Goal: Task Accomplishment & Management: Manage account settings

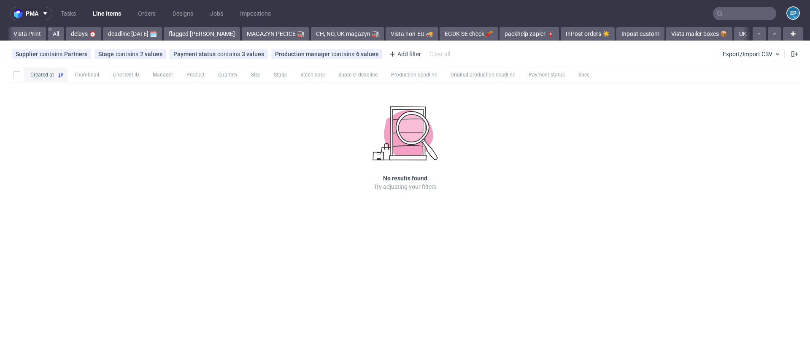
scroll to position [0, 783]
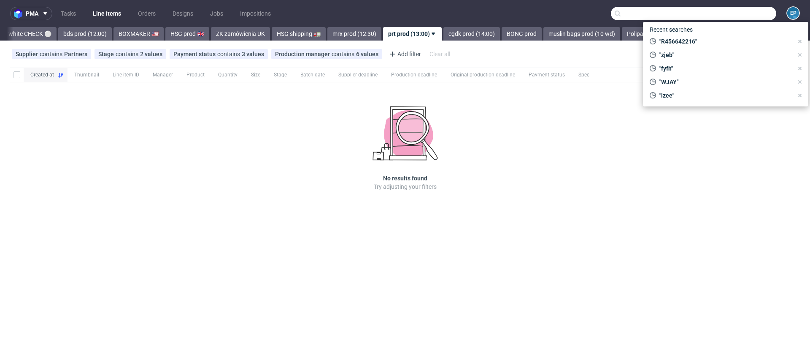
click at [752, 9] on input "text" at bounding box center [693, 14] width 165 height 14
paste input "KGXS"
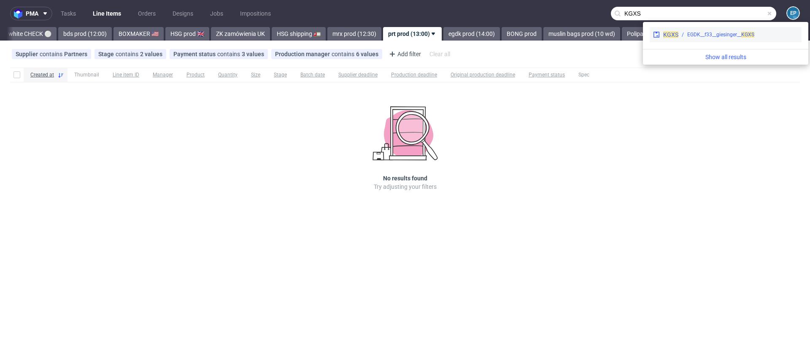
type input "KGXS"
click at [686, 39] on div "KGXS EGDK__f33__giesinger__ KGXS" at bounding box center [726, 34] width 152 height 15
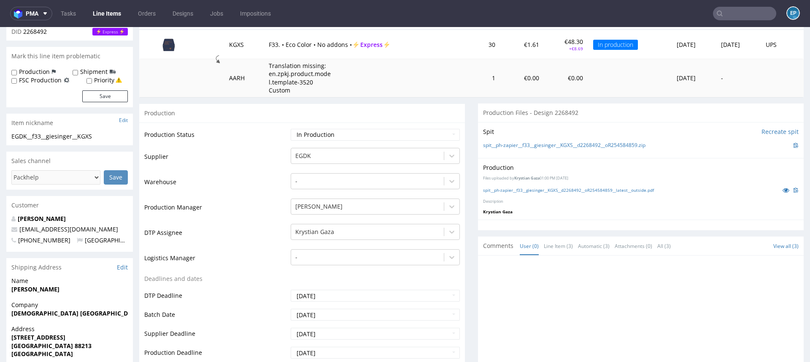
scroll to position [118, 0]
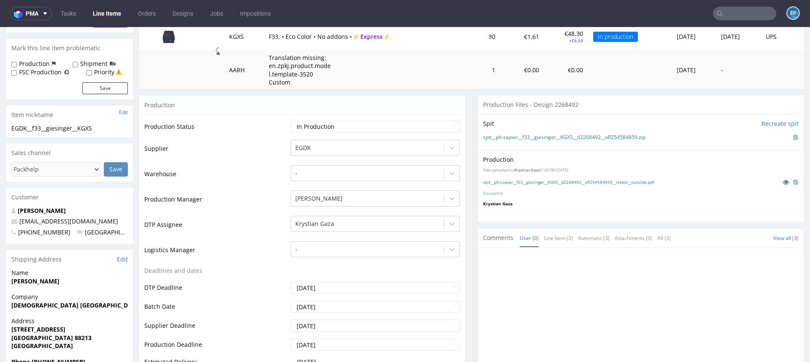
click at [100, 11] on link "Line Items" at bounding box center [107, 14] width 38 height 14
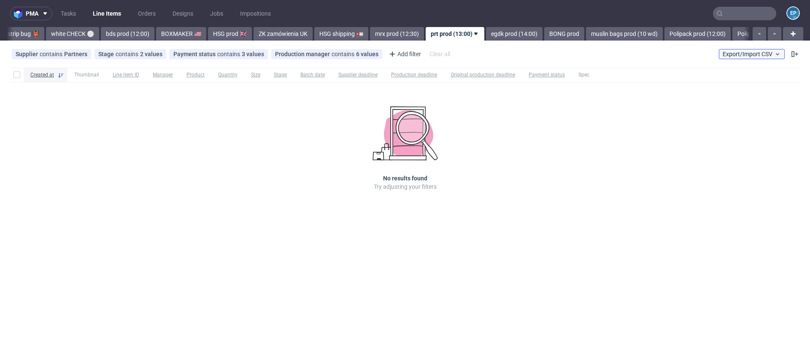
click at [731, 53] on span "Export/Import CSV" at bounding box center [752, 54] width 58 height 7
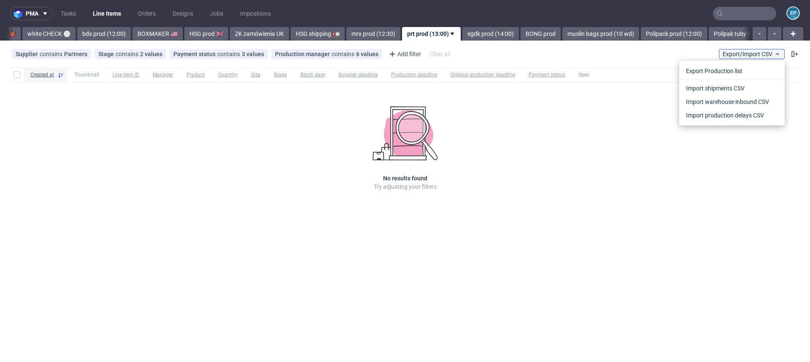
scroll to position [0, 783]
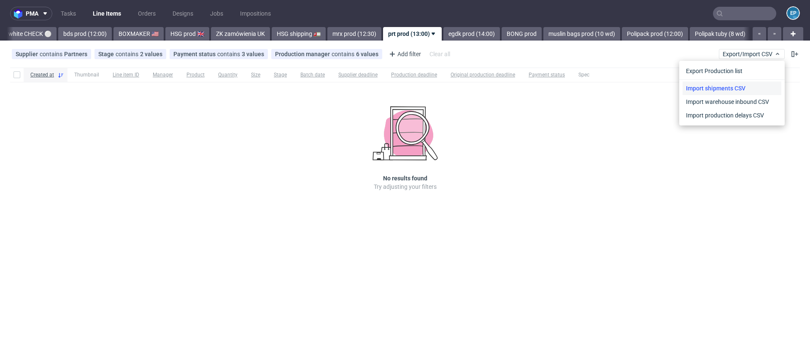
click at [710, 84] on link "Import shipments CSV" at bounding box center [732, 88] width 99 height 14
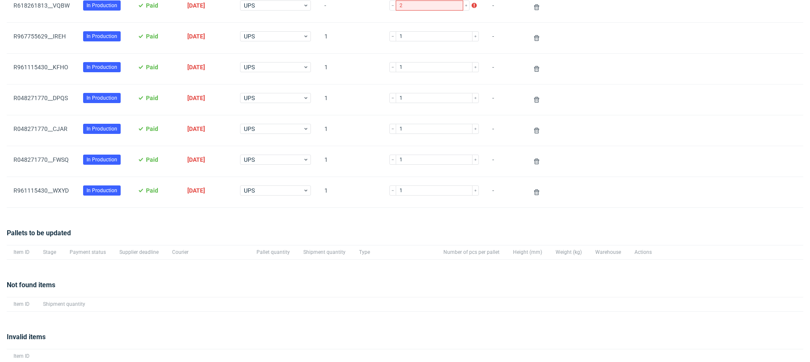
scroll to position [146, 0]
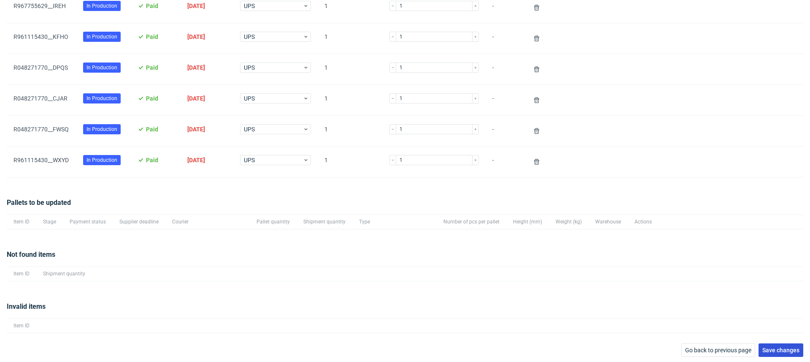
click at [762, 348] on span "Save changes" at bounding box center [780, 350] width 37 height 6
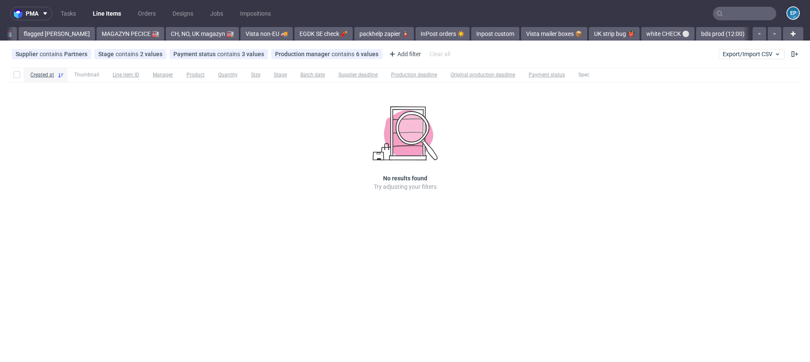
scroll to position [0, 783]
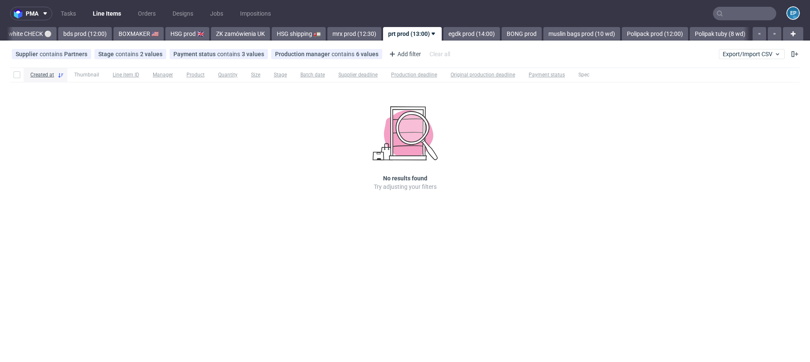
click at [750, 48] on div "Supplier contains Partners Stage contains 2 values Production, Issue in Product…" at bounding box center [405, 54] width 810 height 20
click at [746, 51] on span "Export/Import CSV" at bounding box center [752, 54] width 58 height 7
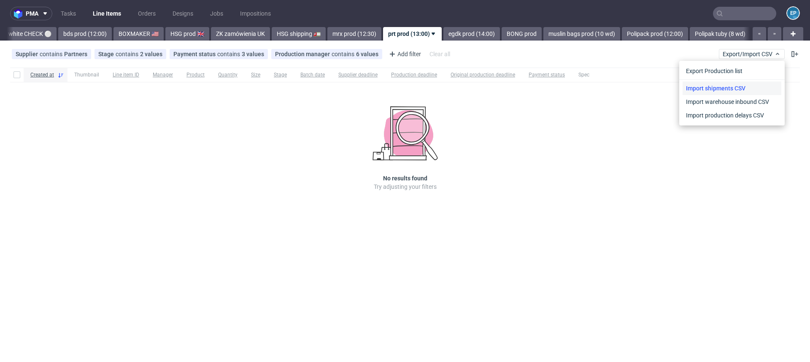
click at [716, 83] on link "Import shipments CSV" at bounding box center [732, 88] width 99 height 14
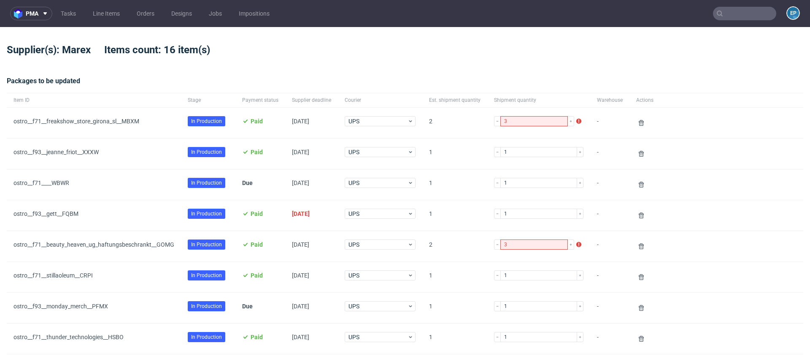
scroll to position [422, 0]
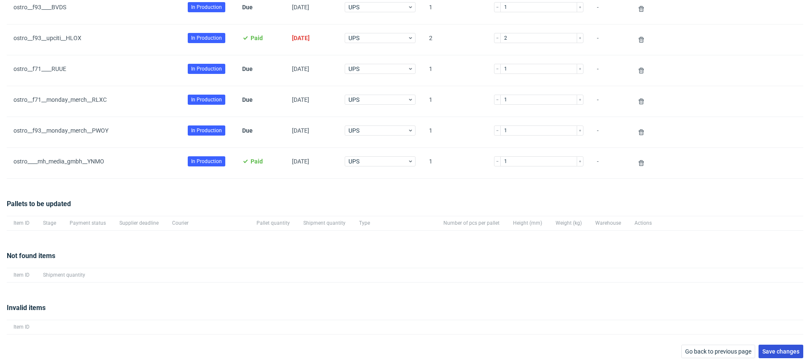
click at [762, 349] on span "Save changes" at bounding box center [780, 351] width 37 height 6
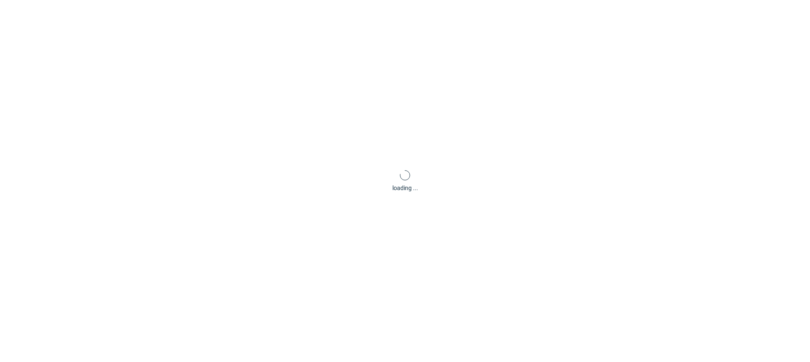
scroll to position [41, 0]
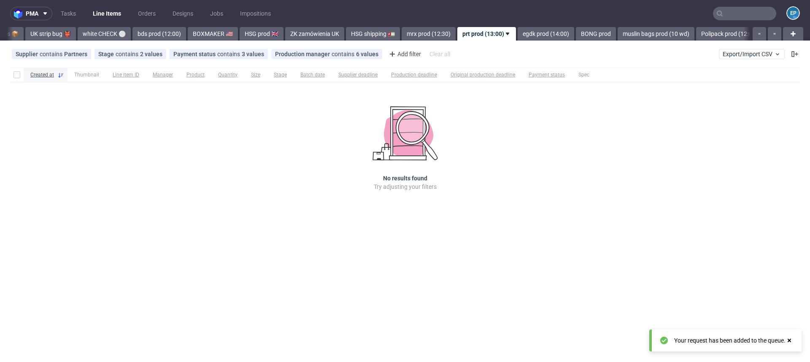
scroll to position [0, 755]
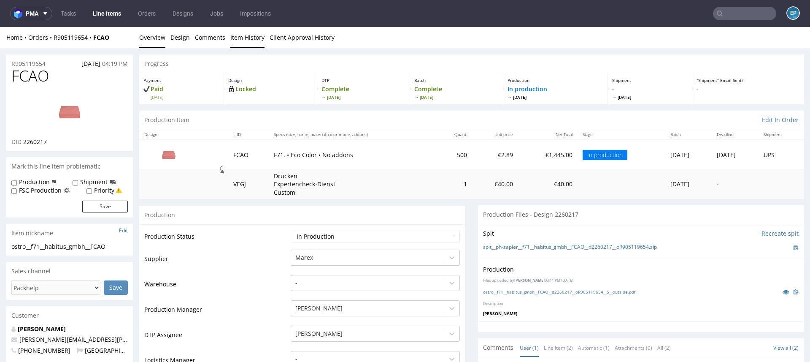
click at [249, 35] on link "Item History" at bounding box center [247, 37] width 34 height 21
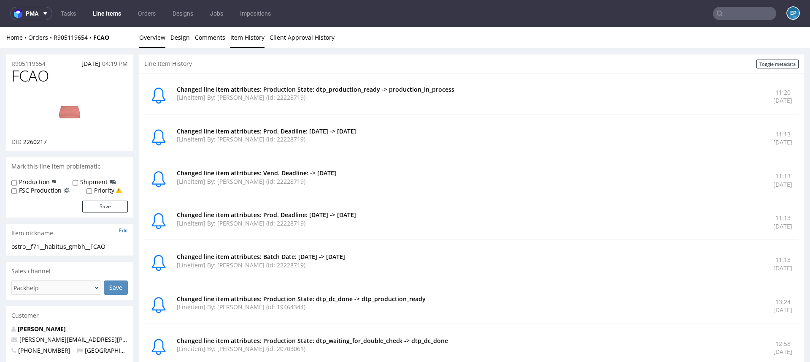
click at [154, 39] on link "Overview" at bounding box center [152, 37] width 26 height 21
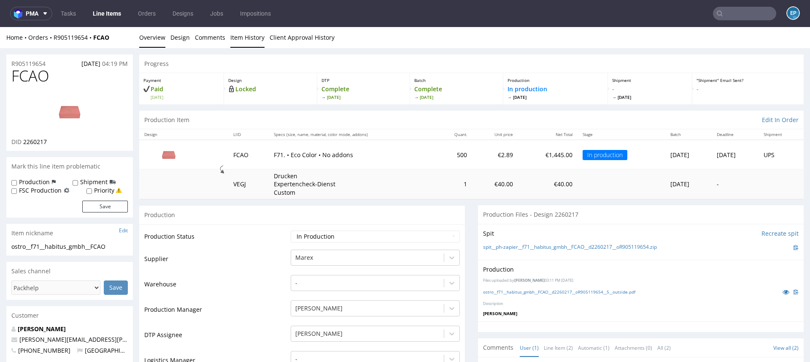
click at [243, 38] on link "Item History" at bounding box center [247, 37] width 34 height 21
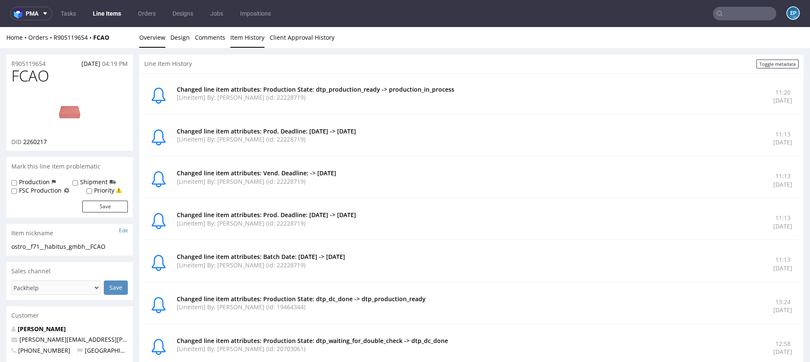
click at [152, 38] on link "Overview" at bounding box center [152, 37] width 26 height 21
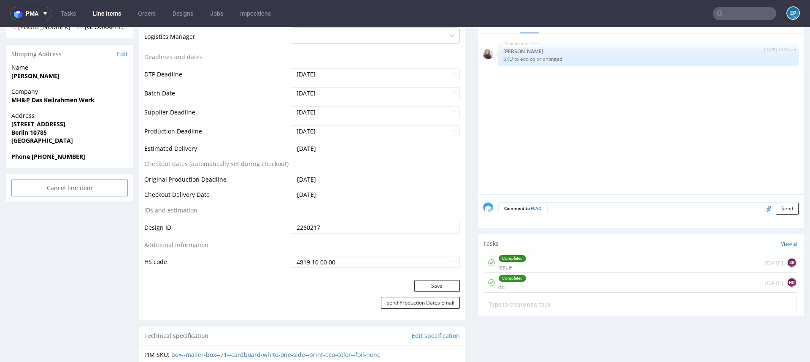
scroll to position [317, 0]
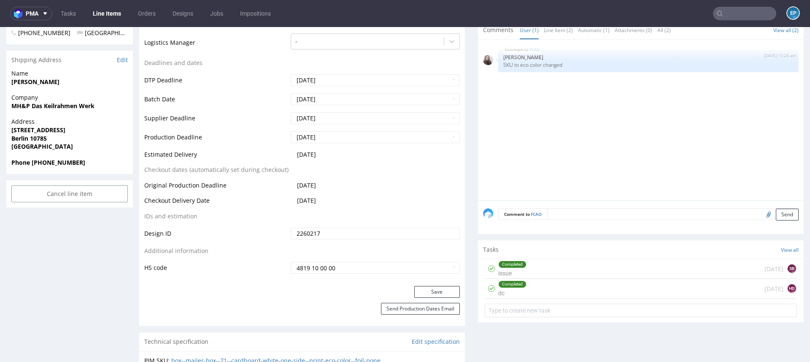
click at [734, 17] on input "text" at bounding box center [744, 14] width 63 height 14
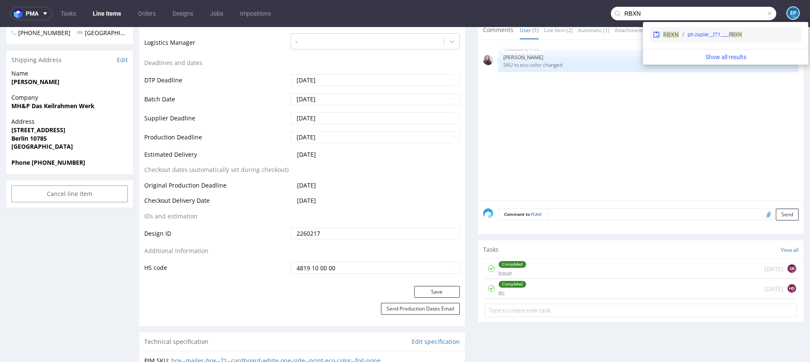
type input "RBXN"
click at [698, 40] on div "RBXN ph-zapier__f71____ RBXN" at bounding box center [726, 34] width 152 height 15
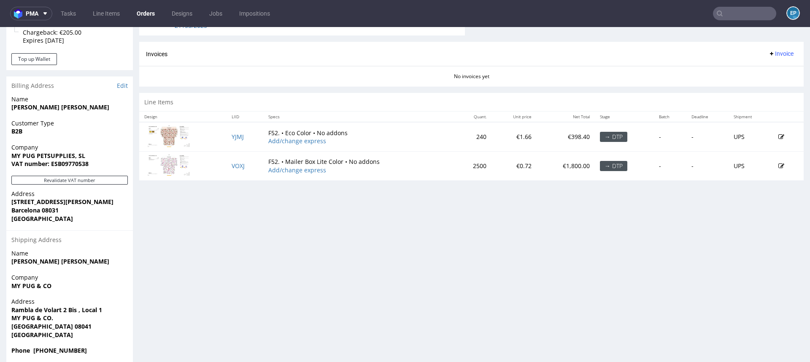
scroll to position [383, 0]
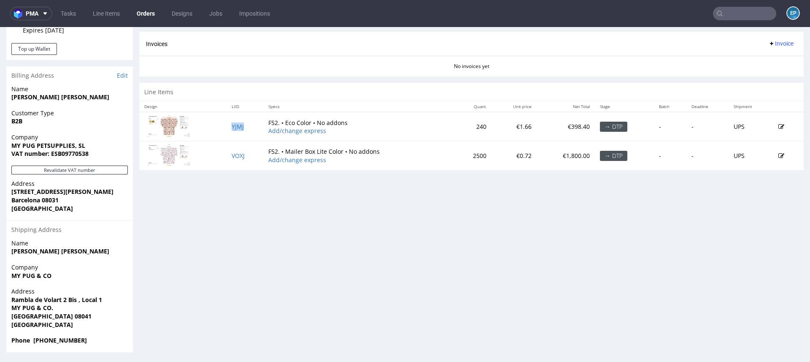
click at [245, 126] on td "YJMJ" at bounding box center [245, 126] width 36 height 29
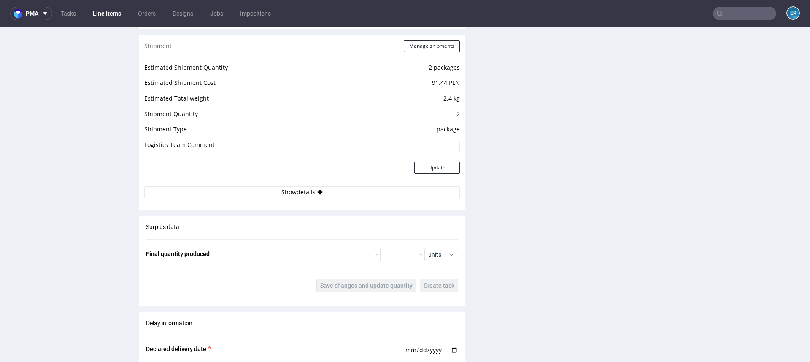
scroll to position [1133, 0]
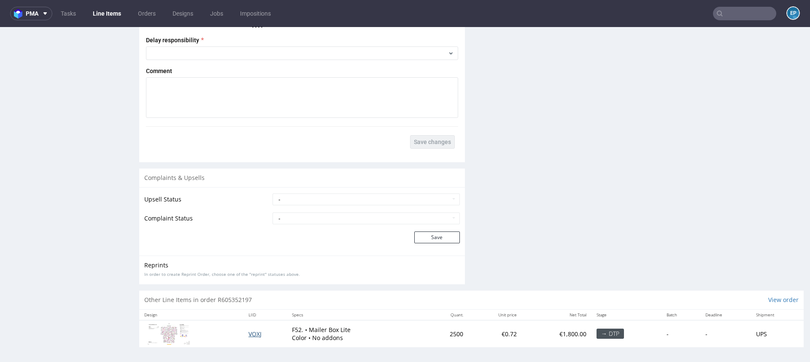
click at [249, 333] on span "VOXJ" at bounding box center [255, 334] width 13 height 8
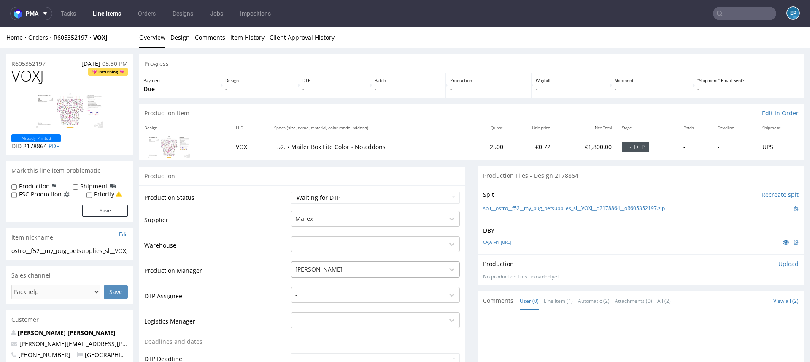
click at [309, 265] on div "Gajda Filip" at bounding box center [375, 267] width 169 height 12
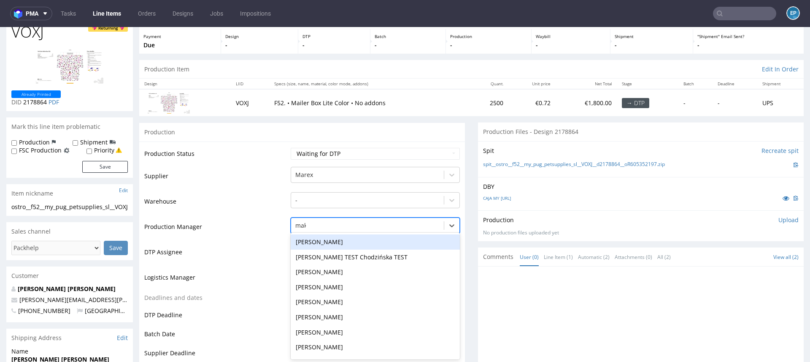
type input "maks"
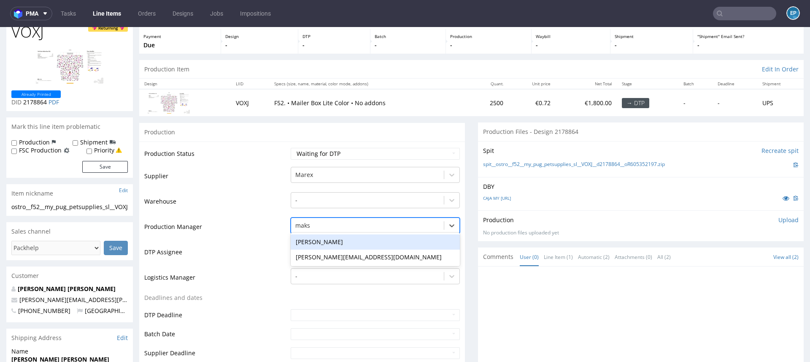
click at [317, 240] on div "Maksymilian Szyszko" at bounding box center [375, 241] width 169 height 15
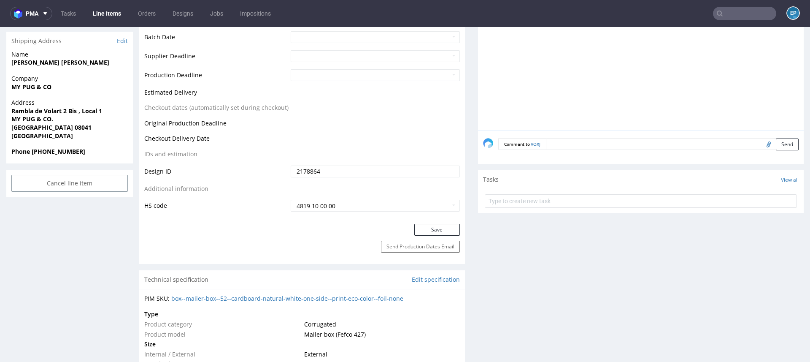
scroll to position [410, 0]
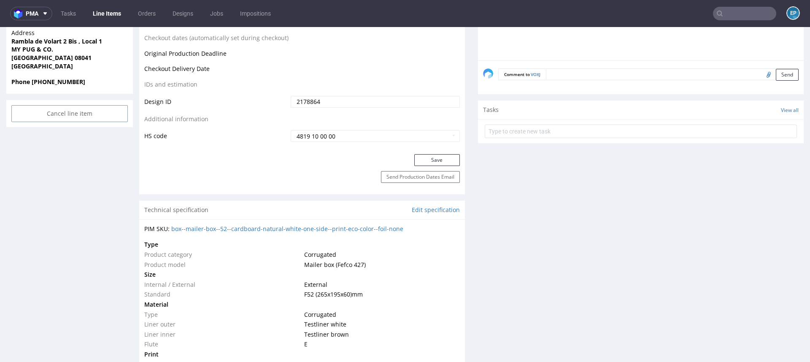
click at [429, 167] on div "Save" at bounding box center [302, 162] width 326 height 17
click at [428, 158] on button "Save" at bounding box center [437, 160] width 46 height 12
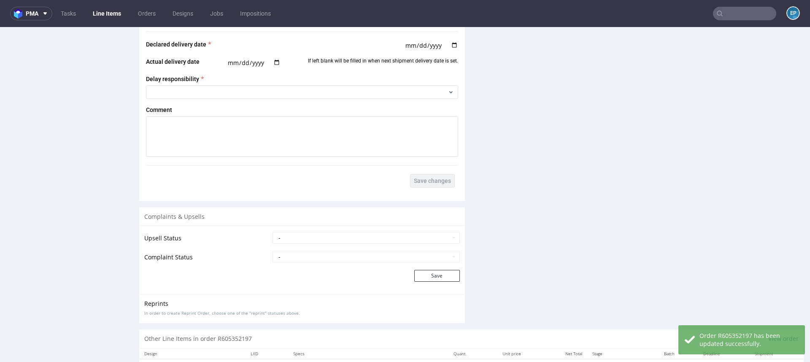
scroll to position [1142, 0]
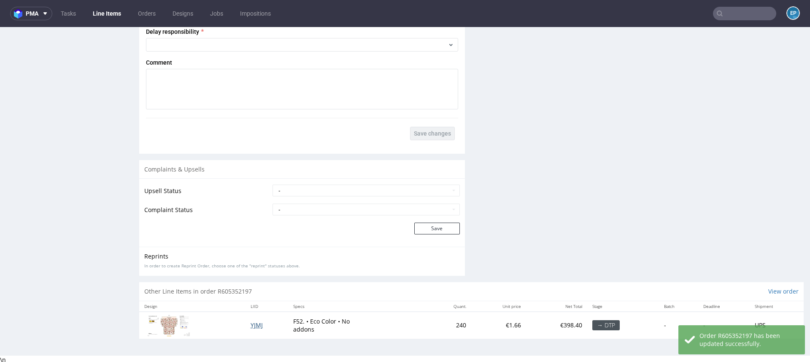
click at [251, 325] on span "YJMJ" at bounding box center [257, 325] width 12 height 8
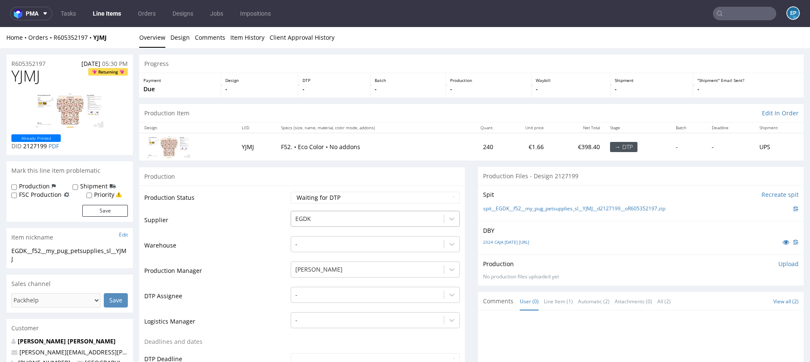
click at [299, 216] on div at bounding box center [367, 218] width 144 height 10
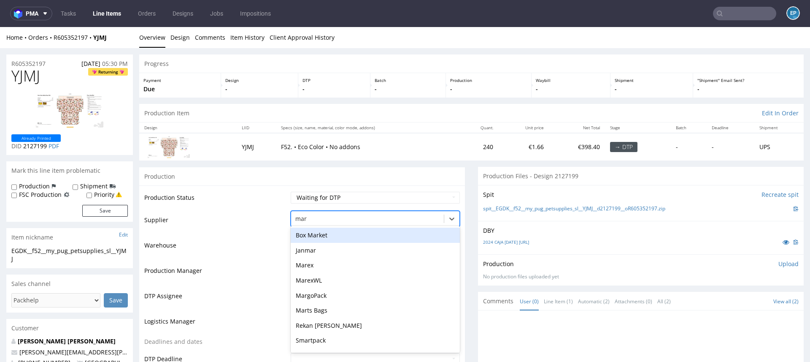
type input "mare"
click at [309, 234] on div "Marex" at bounding box center [375, 234] width 169 height 15
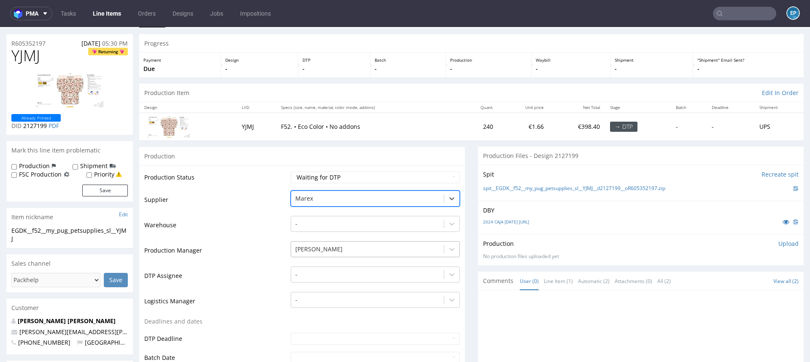
click at [313, 253] on div "[PERSON_NAME]" at bounding box center [375, 247] width 169 height 12
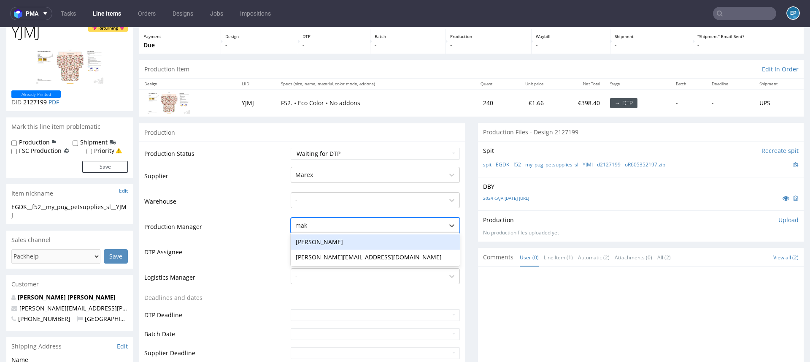
type input "maks"
click at [318, 242] on div "Maksymilian Szyszko" at bounding box center [375, 241] width 169 height 15
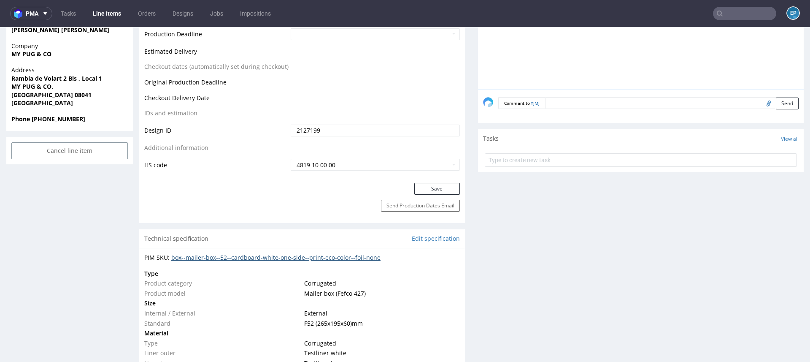
scroll to position [396, 0]
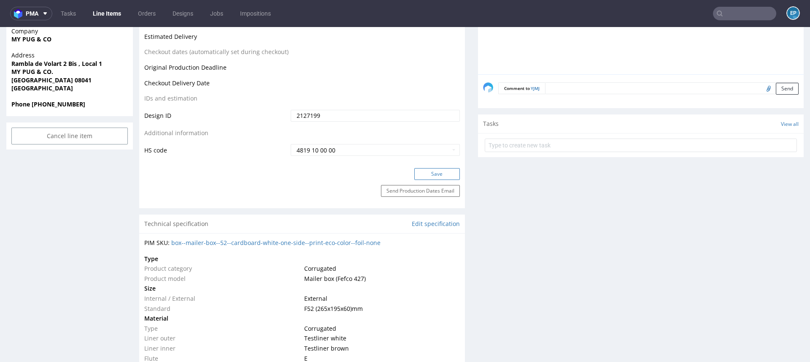
click at [425, 171] on button "Save" at bounding box center [437, 174] width 46 height 12
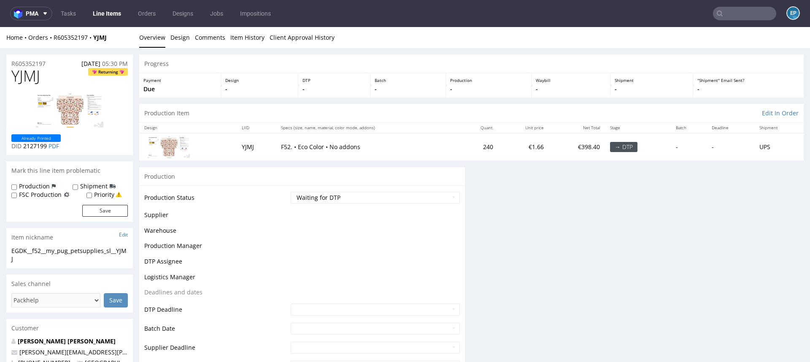
scroll to position [396, 0]
